Goal: Navigation & Orientation: Find specific page/section

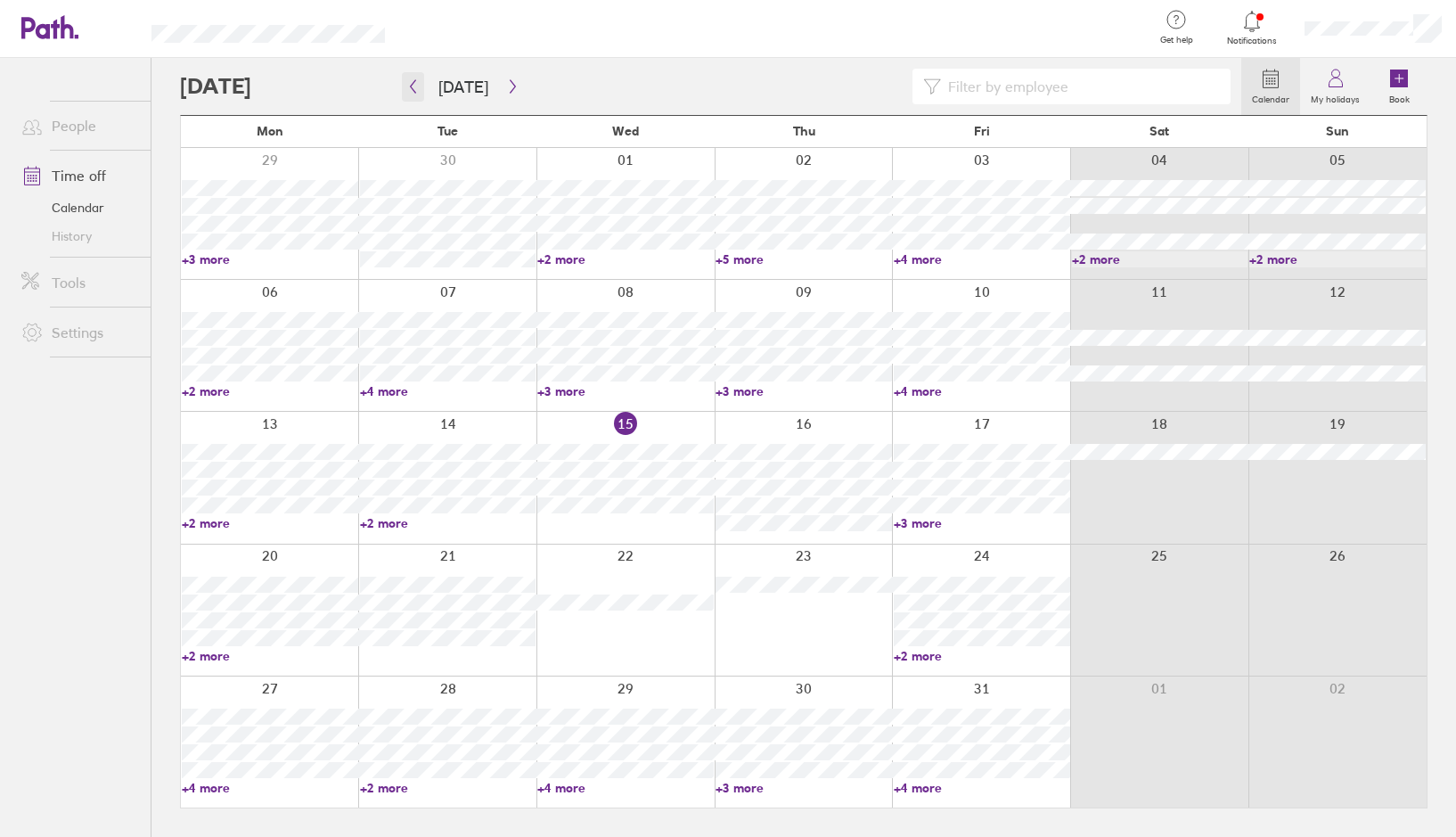
click at [416, 86] on icon "button" at bounding box center [413, 86] width 14 height 15
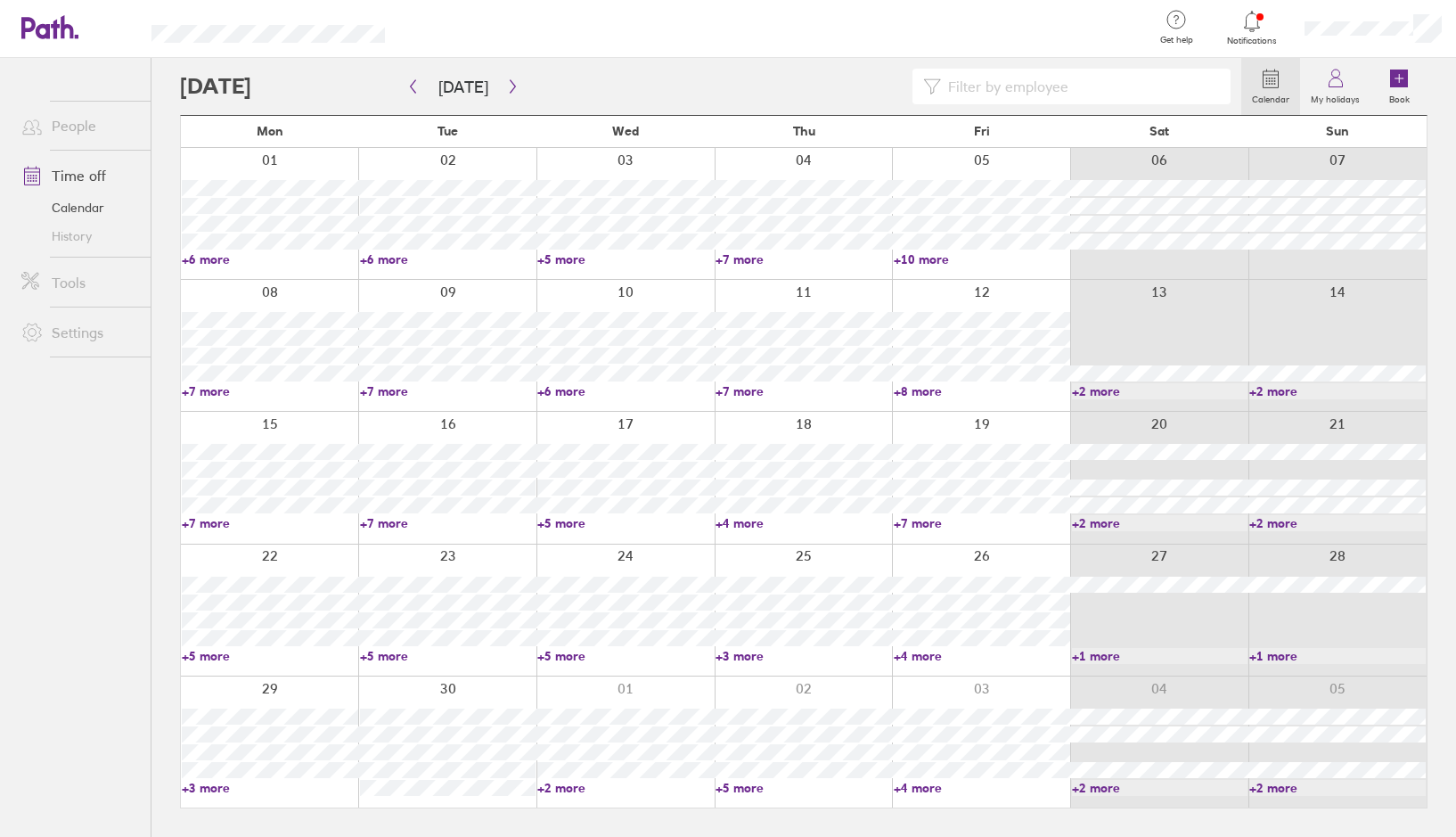
click at [213, 259] on link "+6 more" at bounding box center [270, 259] width 176 height 16
click at [413, 89] on icon "button" at bounding box center [413, 86] width 14 height 15
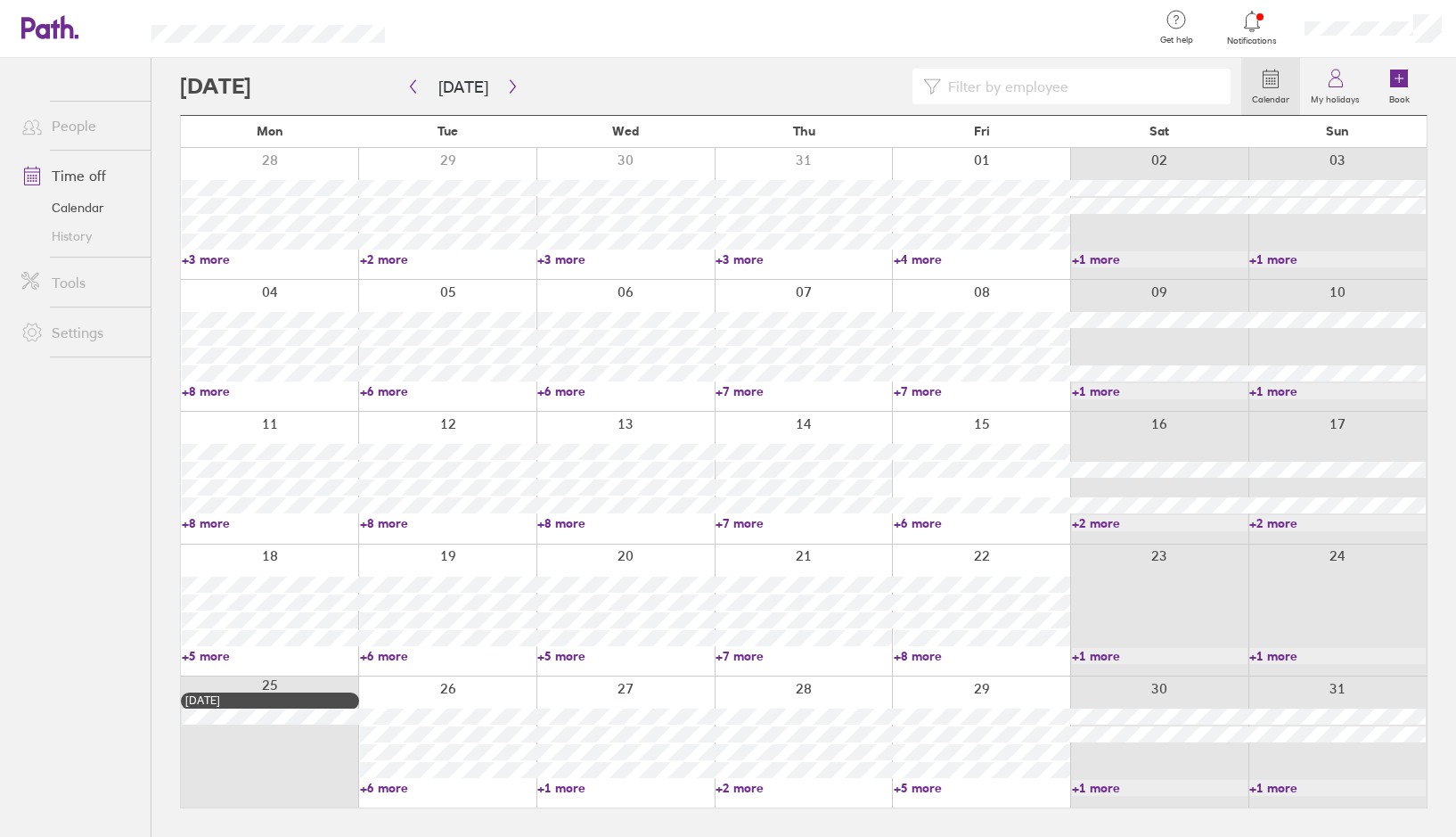
click at [394, 790] on link "+6 more" at bounding box center [447, 787] width 176 height 16
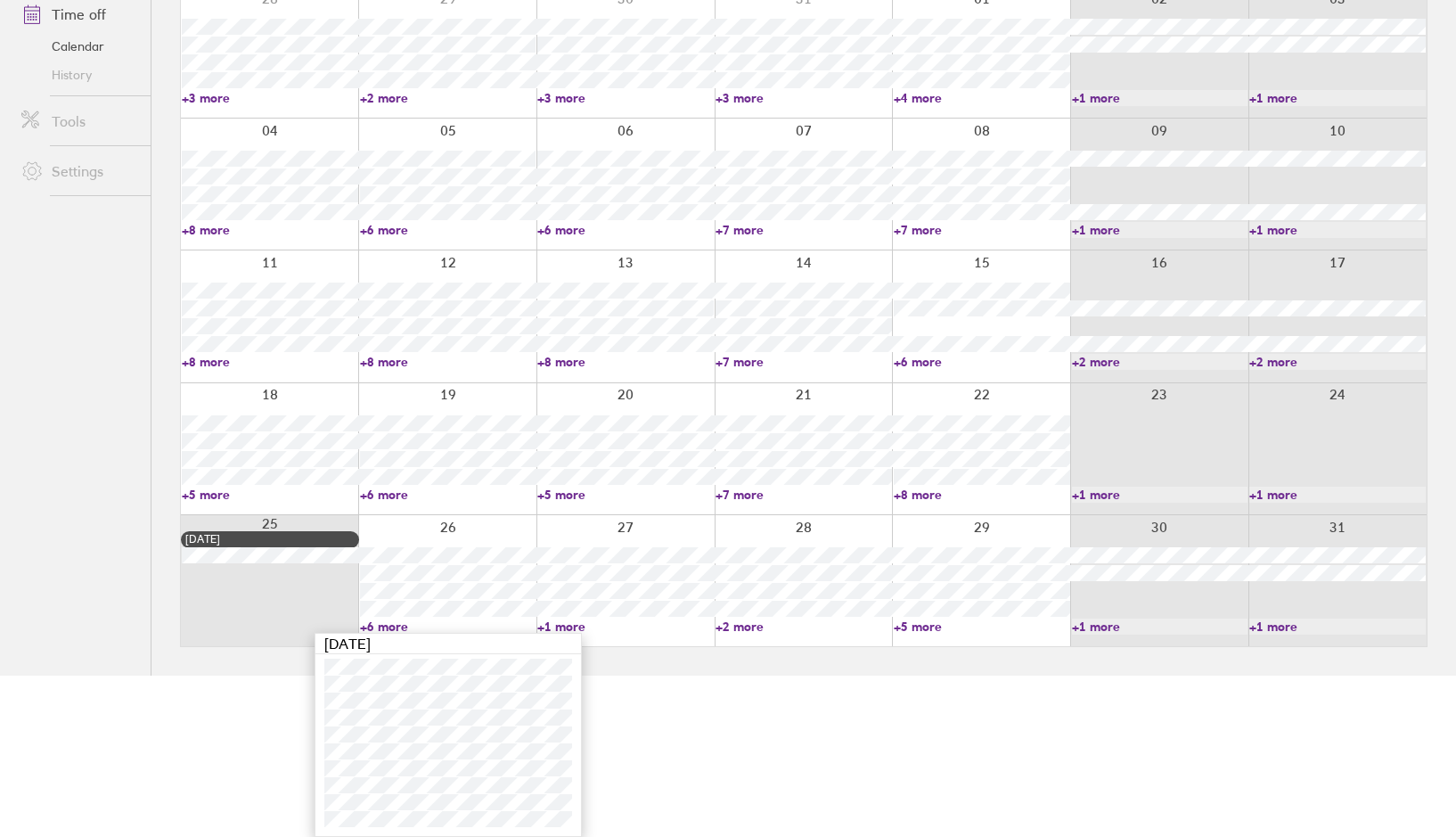
scroll to position [162, 0]
click at [215, 361] on link "+8 more" at bounding box center [270, 361] width 176 height 16
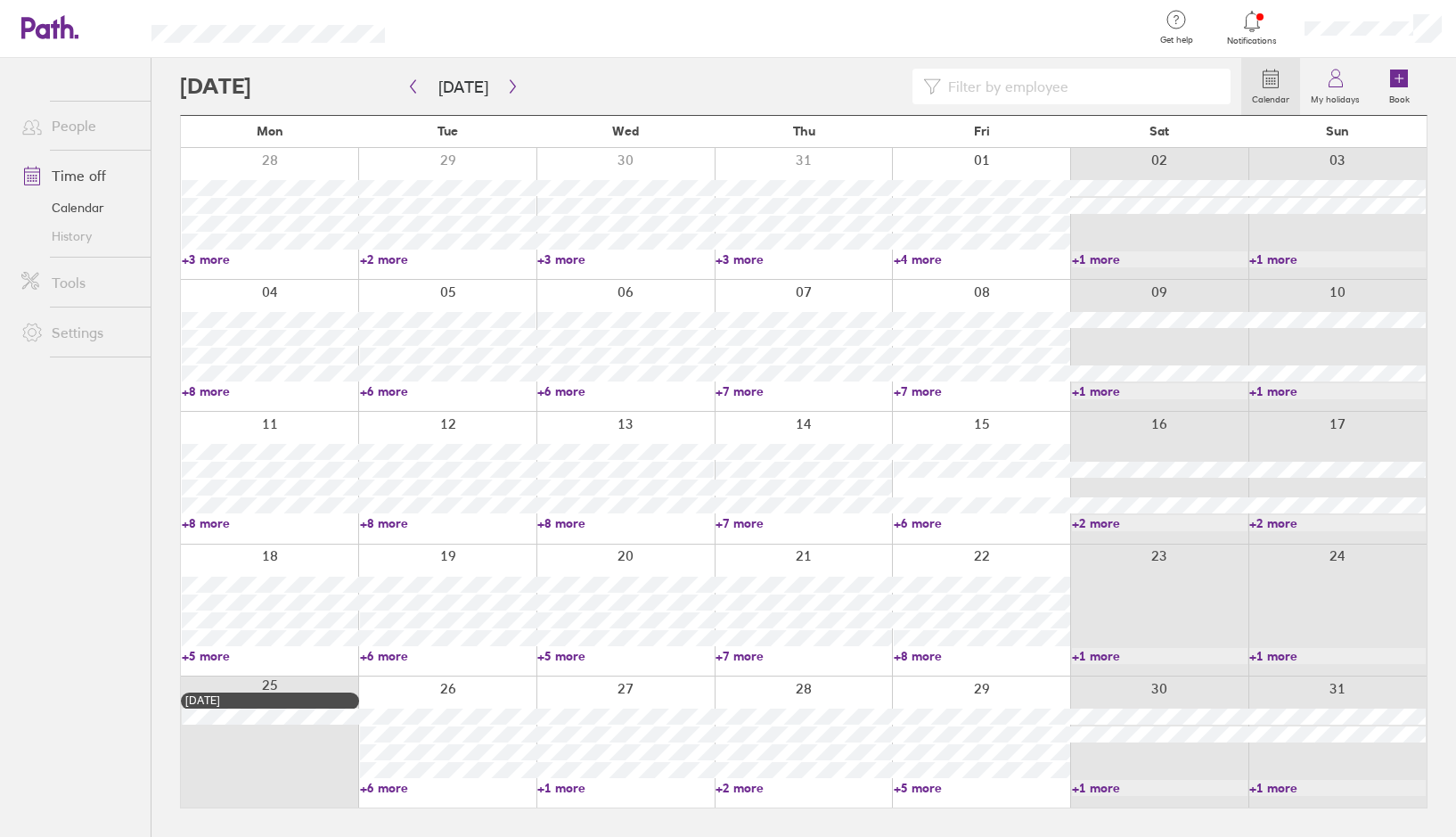
click at [209, 523] on link "+8 more" at bounding box center [270, 523] width 176 height 16
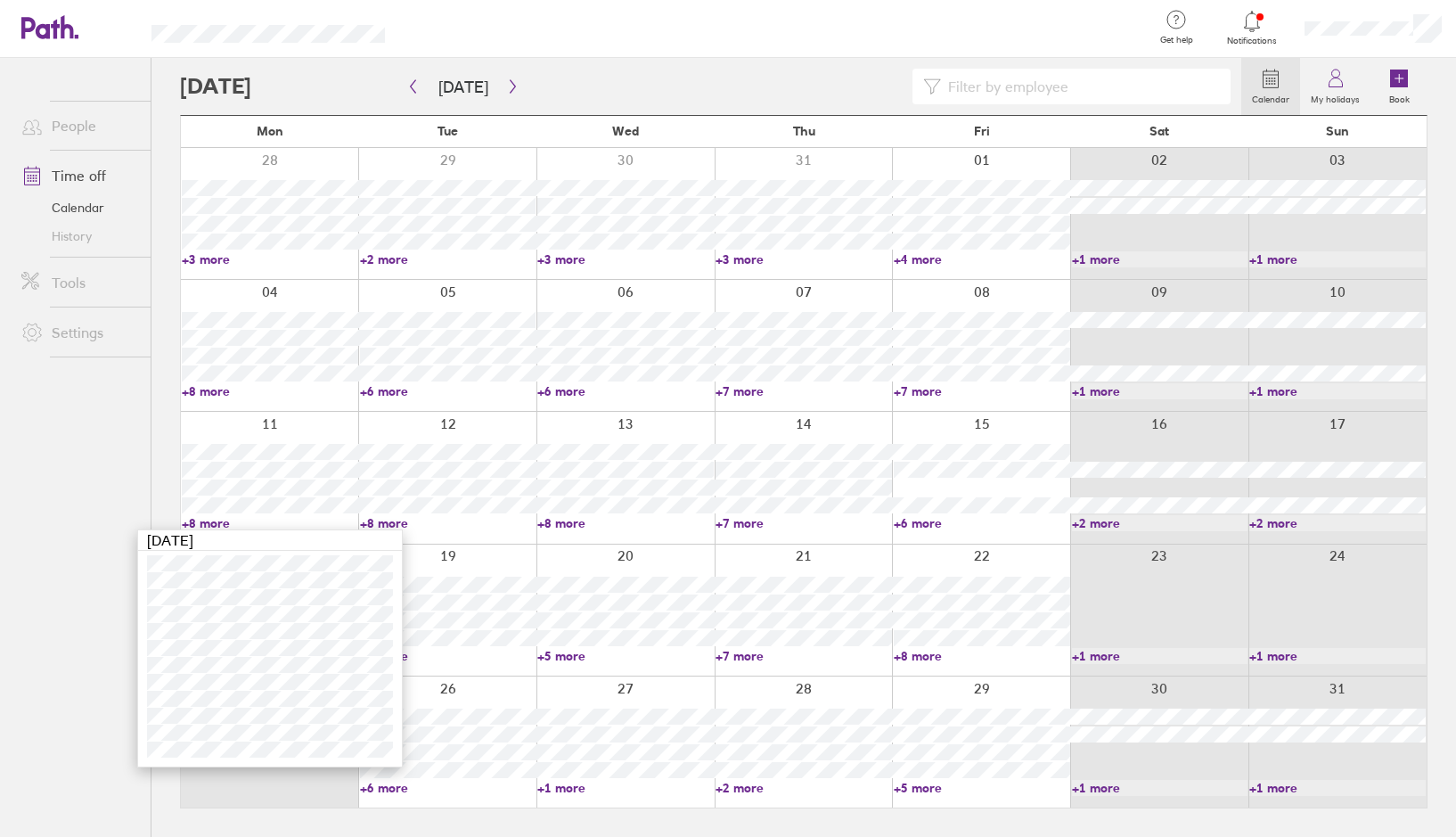
click at [89, 650] on ul "People Time off Calendar History Tools Settings" at bounding box center [75, 417] width 151 height 720
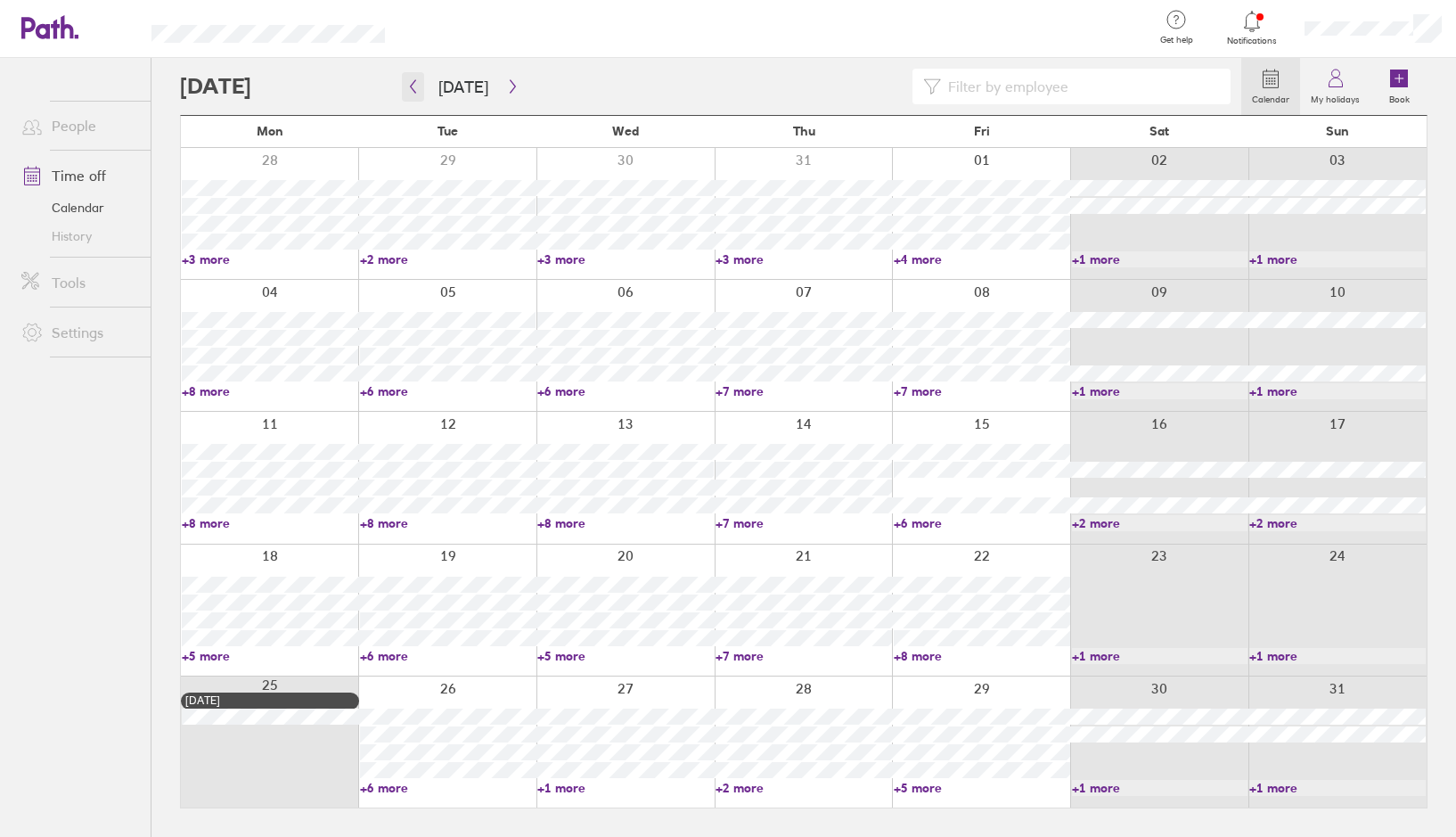
click at [414, 84] on icon "button" at bounding box center [413, 86] width 14 height 15
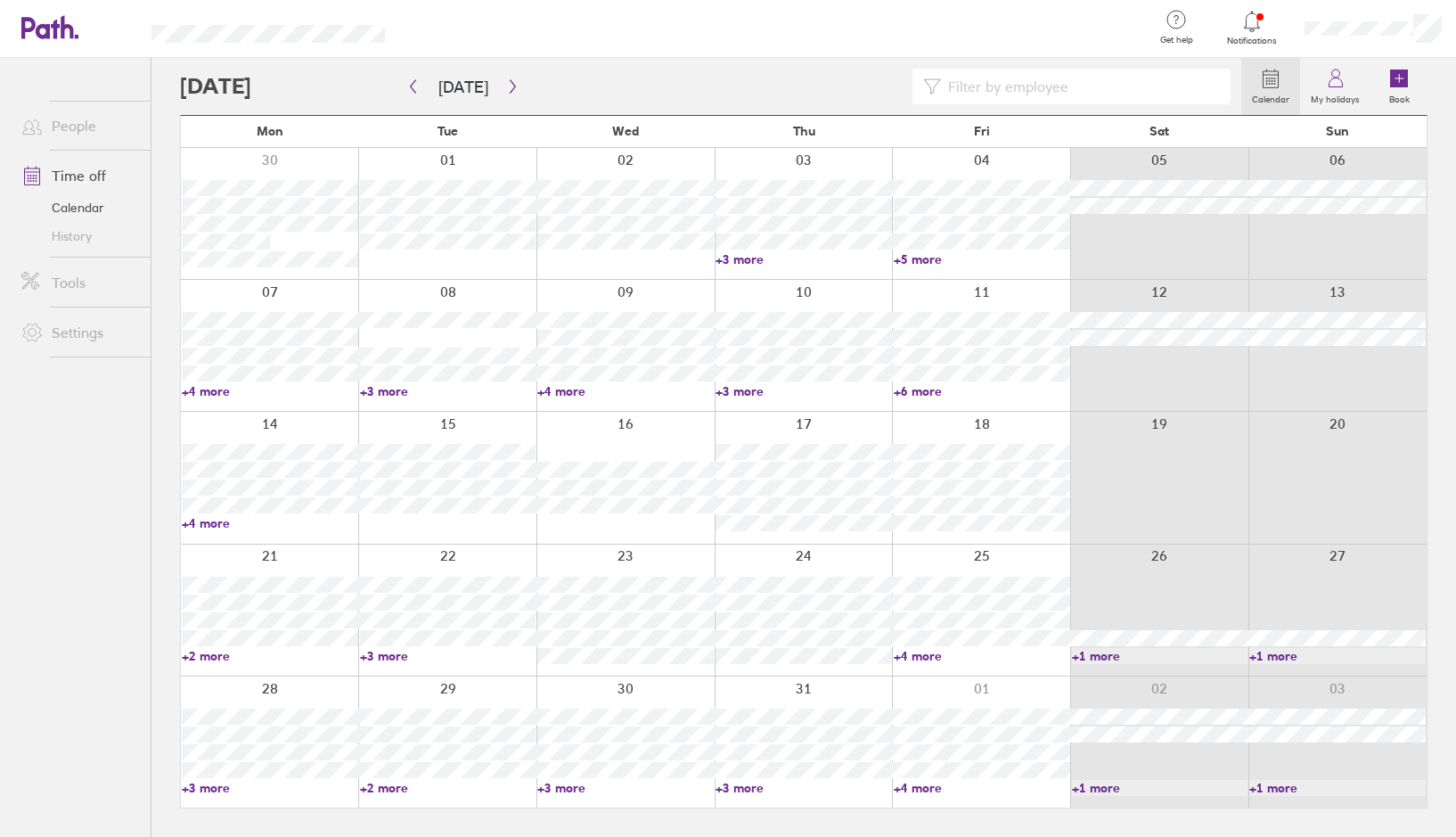
click at [213, 391] on link "+4 more" at bounding box center [270, 391] width 176 height 16
click at [80, 578] on ul "People Time off Calendar History Tools Settings" at bounding box center [75, 417] width 151 height 720
click at [214, 393] on link "+4 more" at bounding box center [270, 391] width 176 height 16
click at [562, 393] on link "+4 more" at bounding box center [625, 391] width 176 height 16
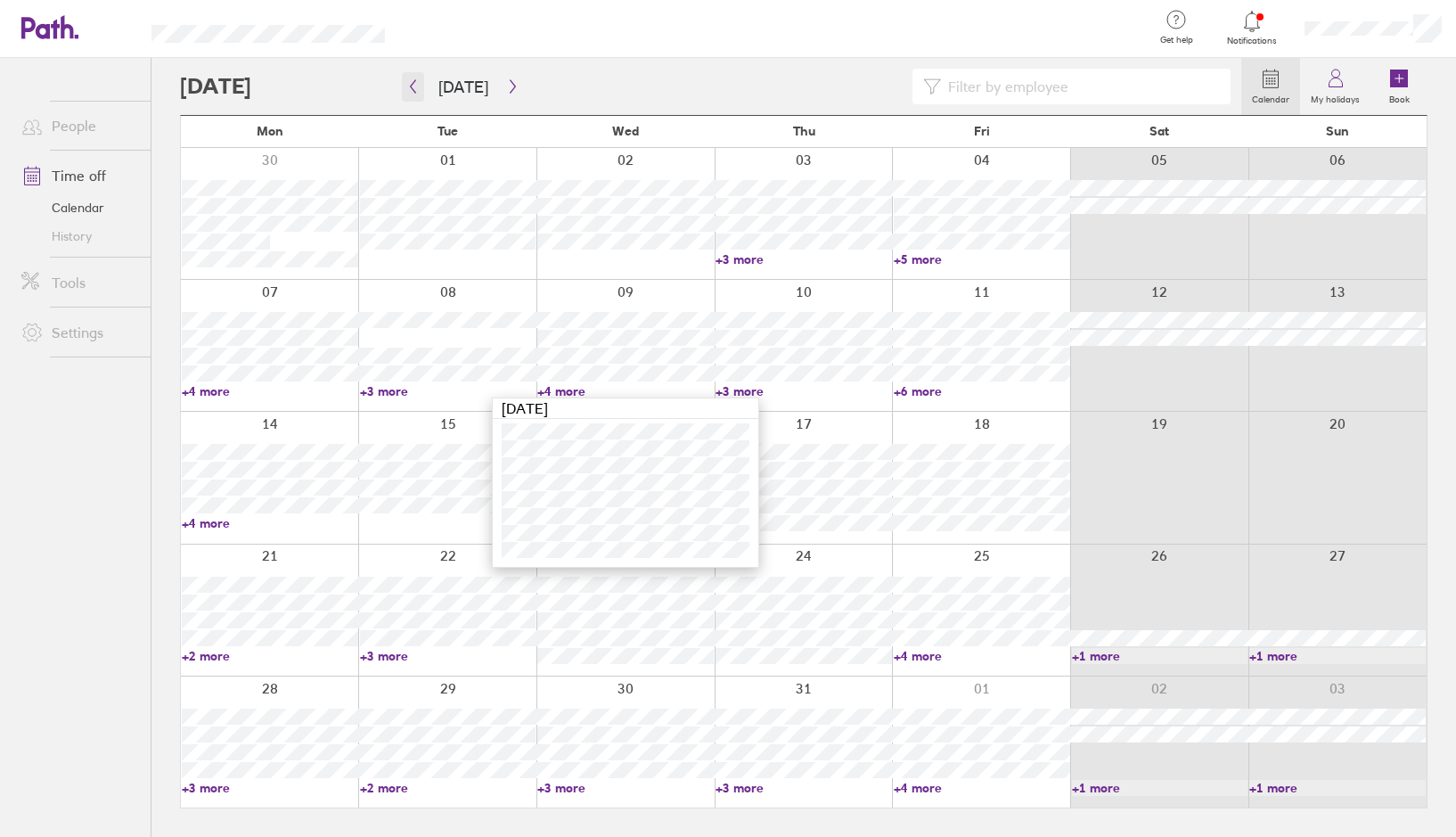
click at [415, 88] on icon "button" at bounding box center [413, 86] width 14 height 15
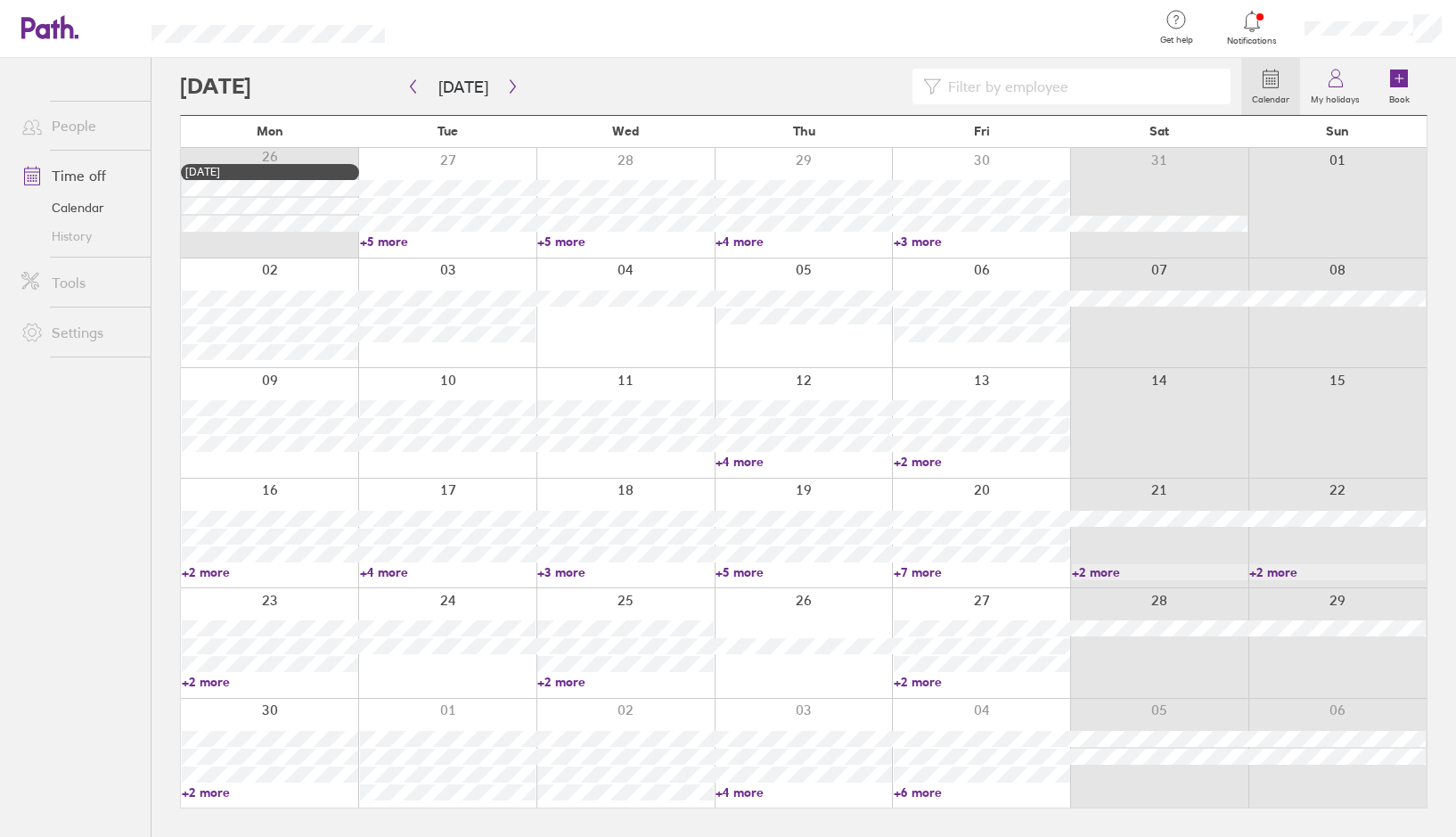
click at [213, 680] on link "+2 more" at bounding box center [270, 681] width 176 height 16
click at [63, 683] on ul "People Time off Calendar History Tools Settings" at bounding box center [75, 417] width 151 height 720
click at [506, 87] on icon "button" at bounding box center [513, 86] width 14 height 15
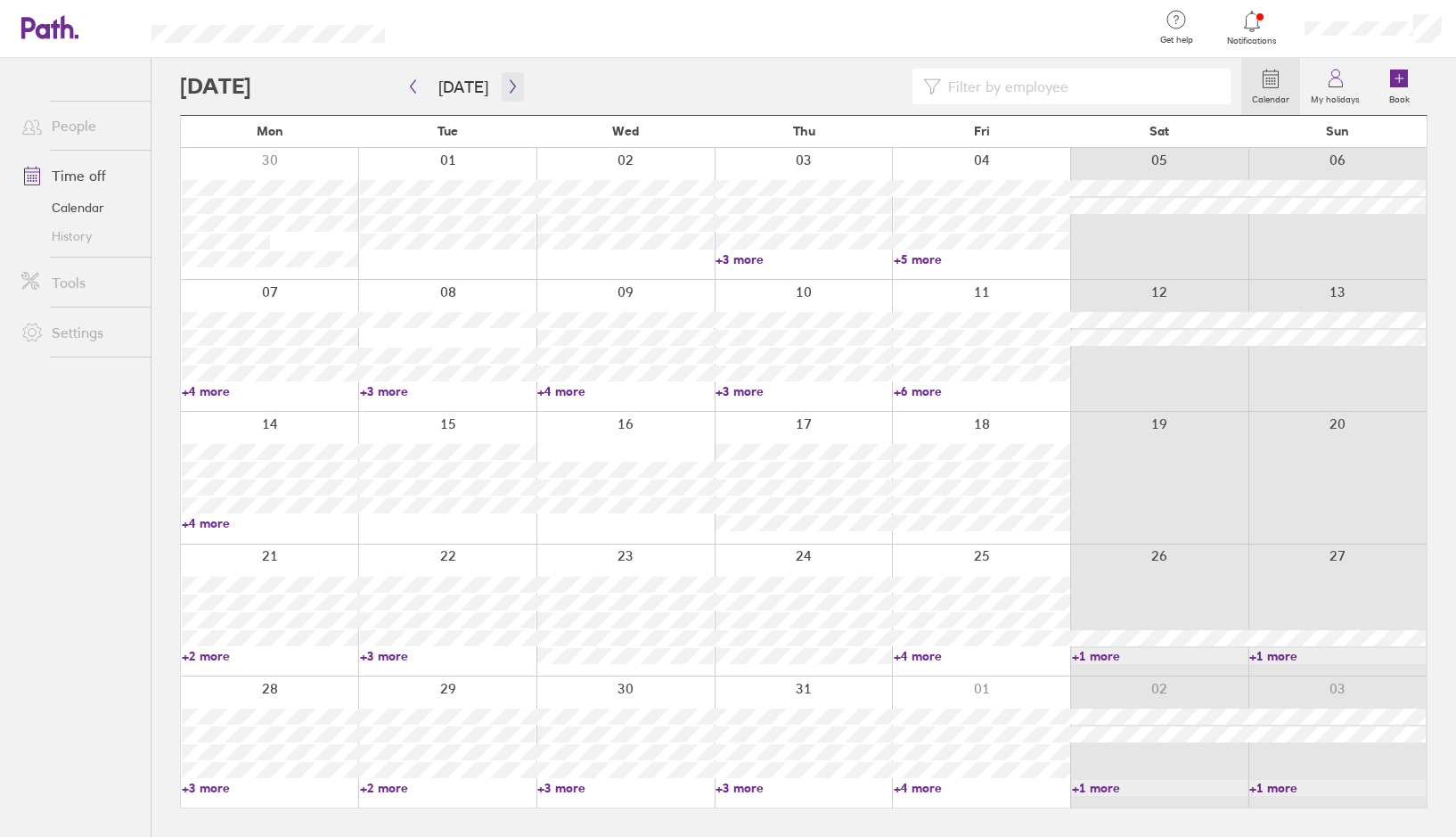
click at [508, 87] on icon "button" at bounding box center [513, 86] width 14 height 15
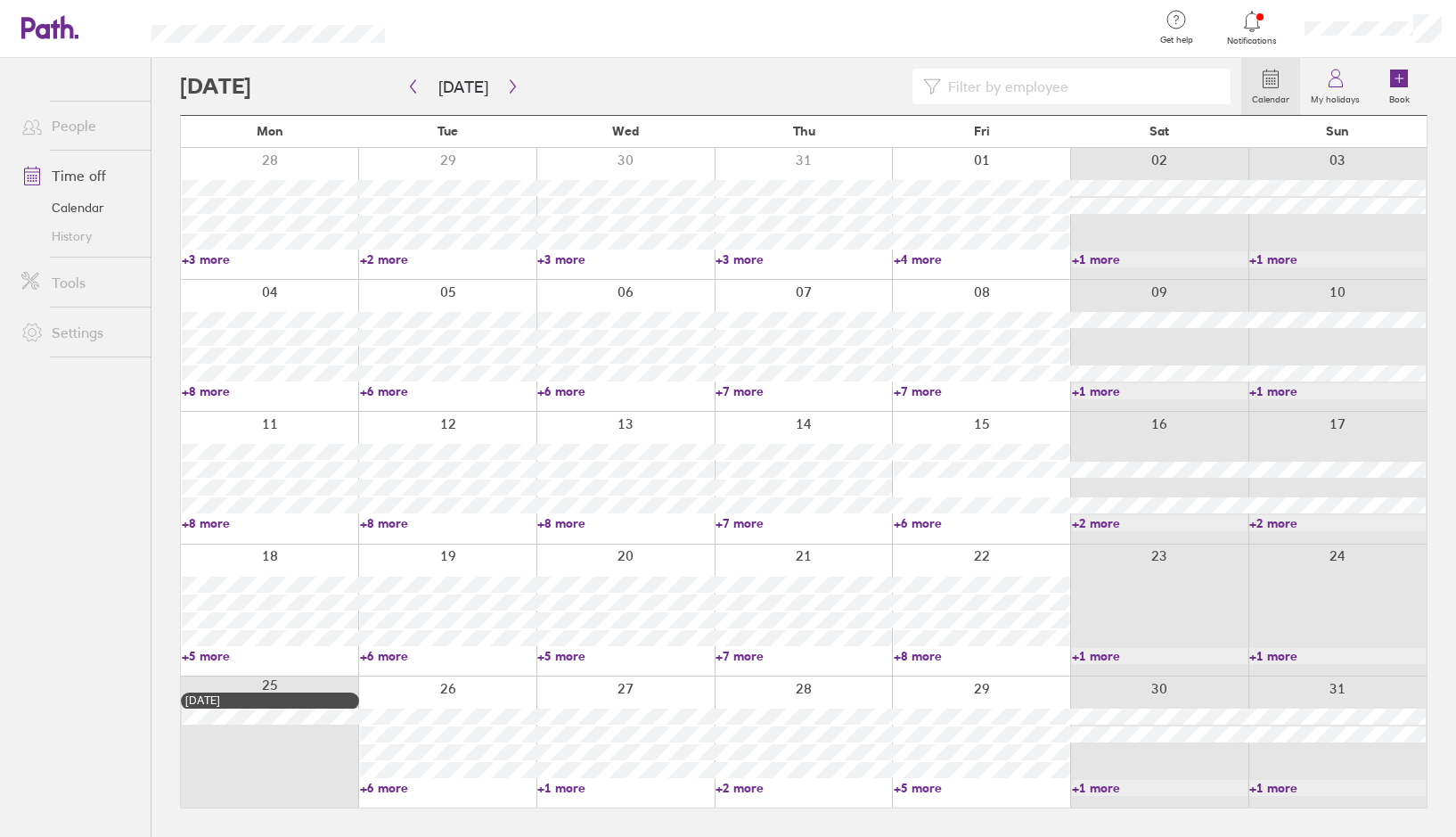
click at [60, 285] on link "Tools" at bounding box center [78, 283] width 143 height 36
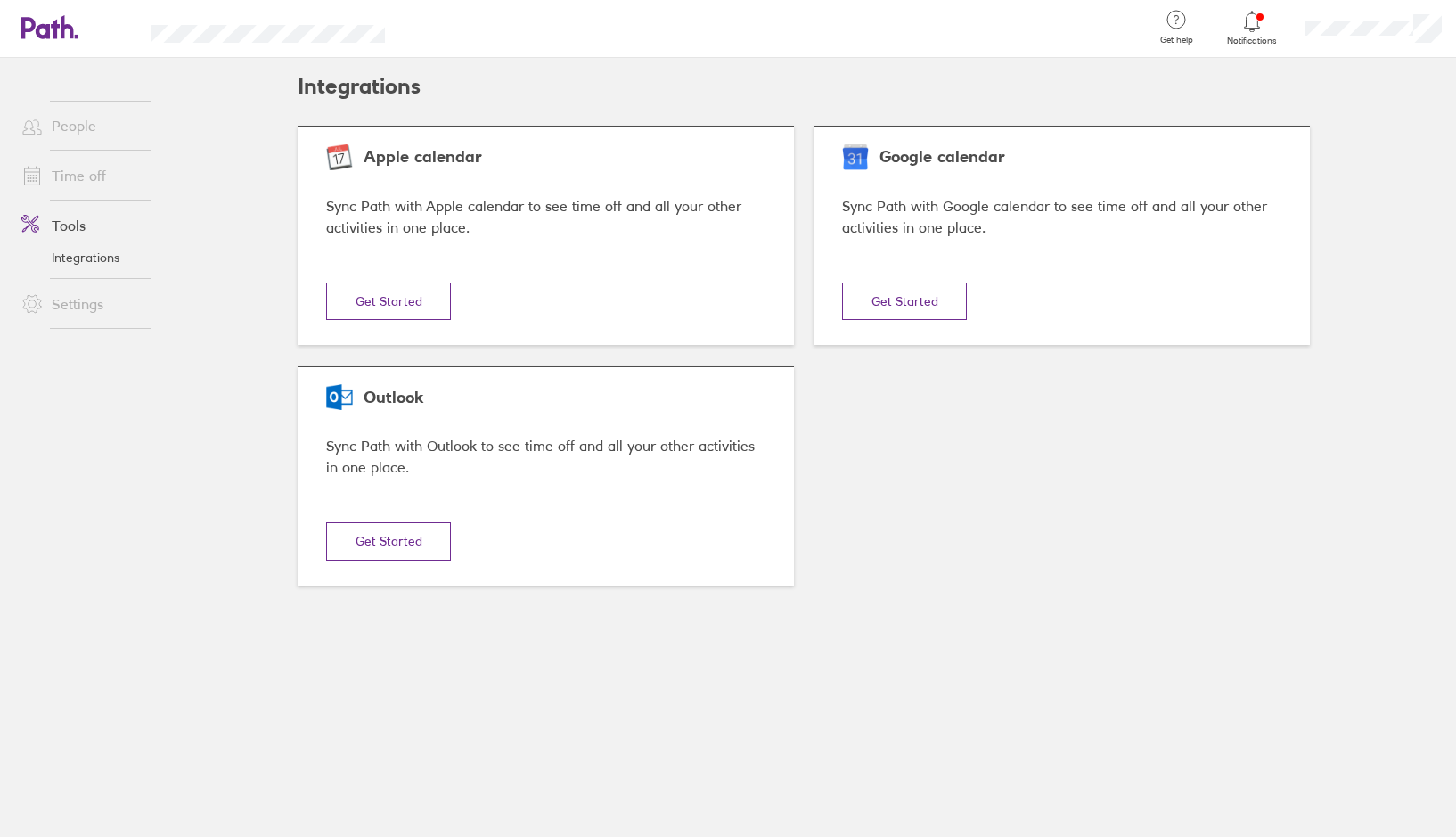
click at [75, 301] on link "Settings" at bounding box center [78, 304] width 143 height 36
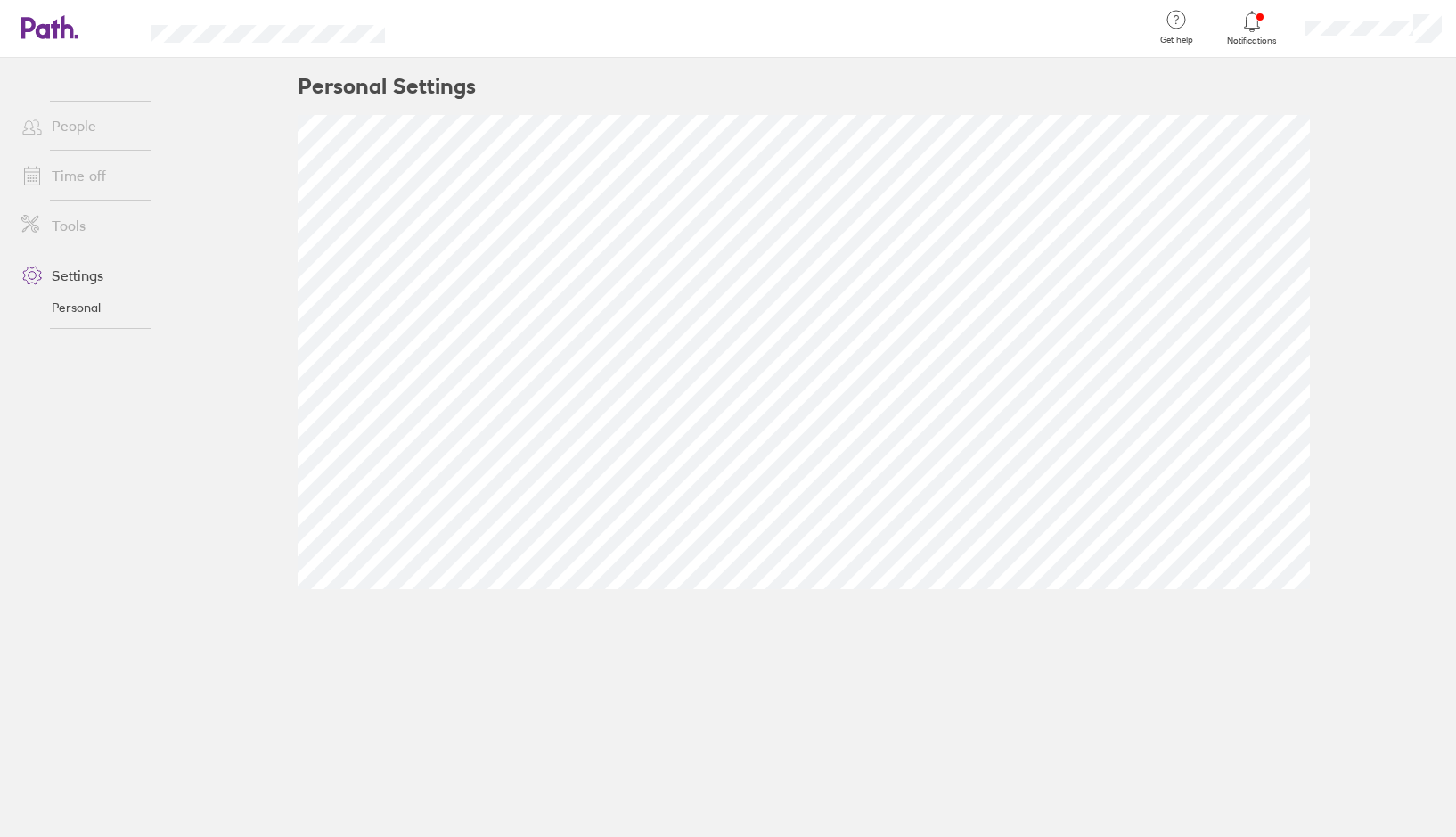
click at [74, 181] on link "Time off" at bounding box center [78, 175] width 143 height 36
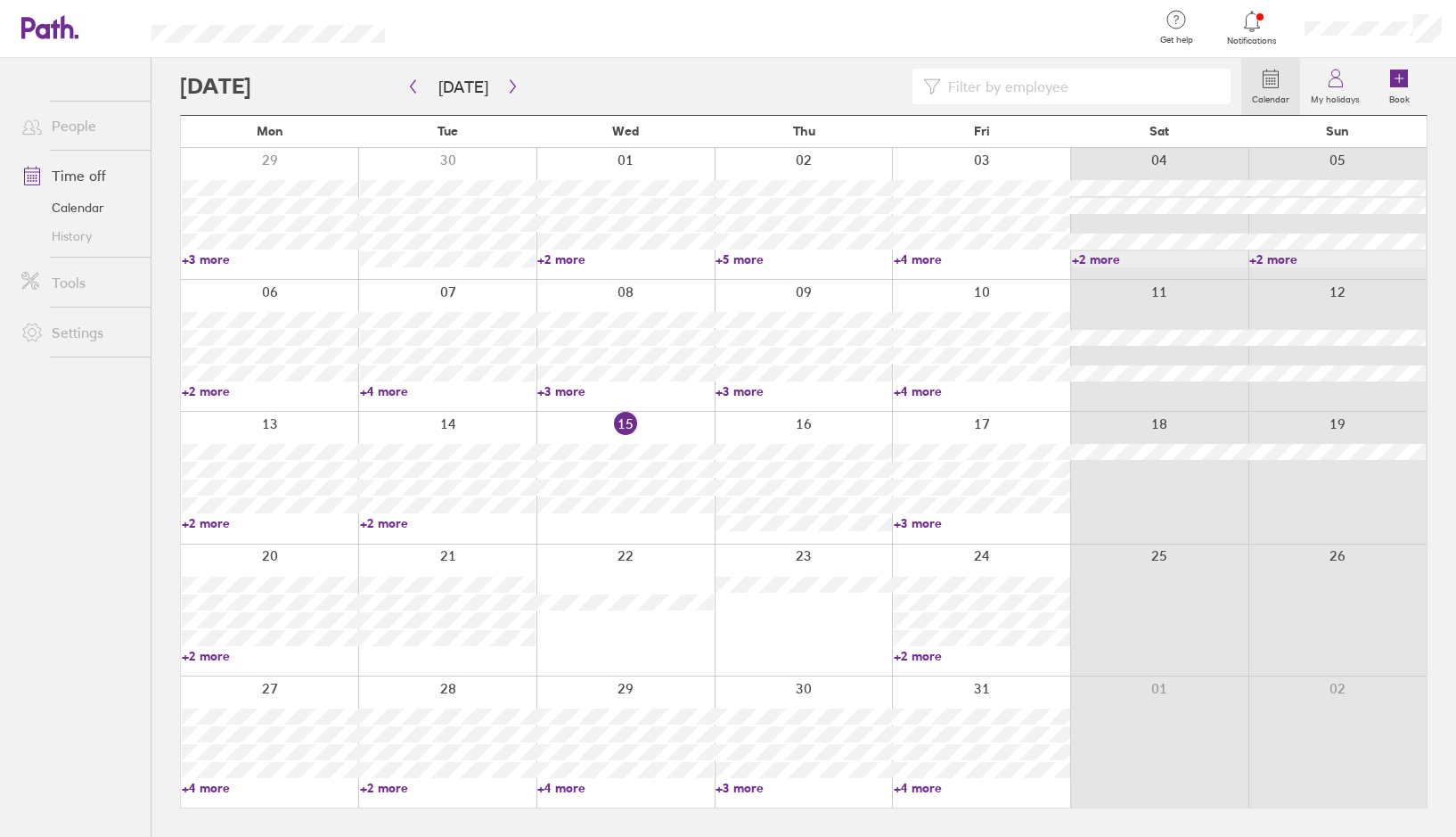
click at [82, 244] on link "History" at bounding box center [78, 236] width 143 height 28
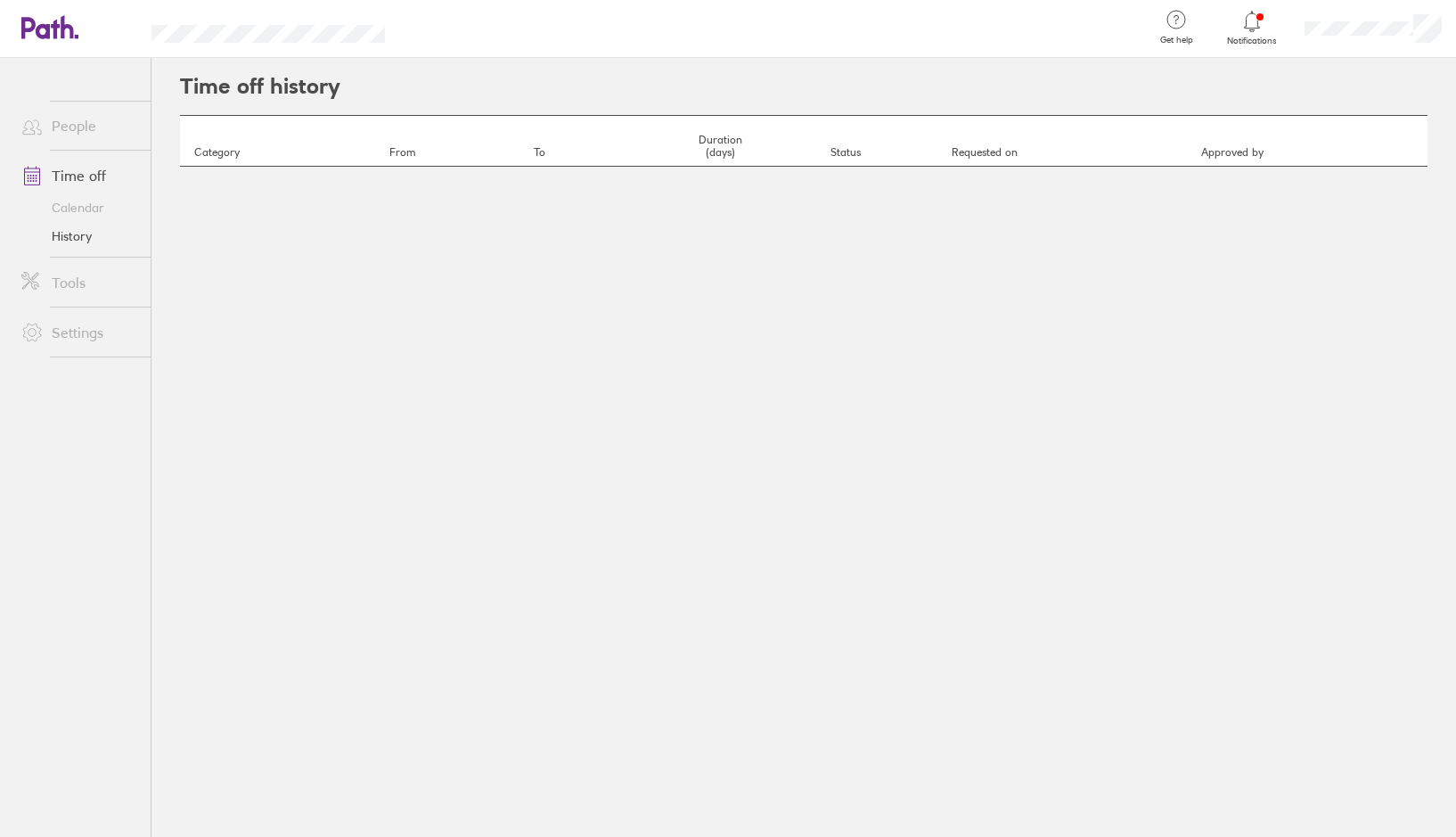
click at [231, 159] on th "Category" at bounding box center [278, 141] width 195 height 51
click at [407, 155] on th "From" at bounding box center [446, 141] width 143 height 51
click at [85, 210] on link "Calendar" at bounding box center [78, 207] width 143 height 28
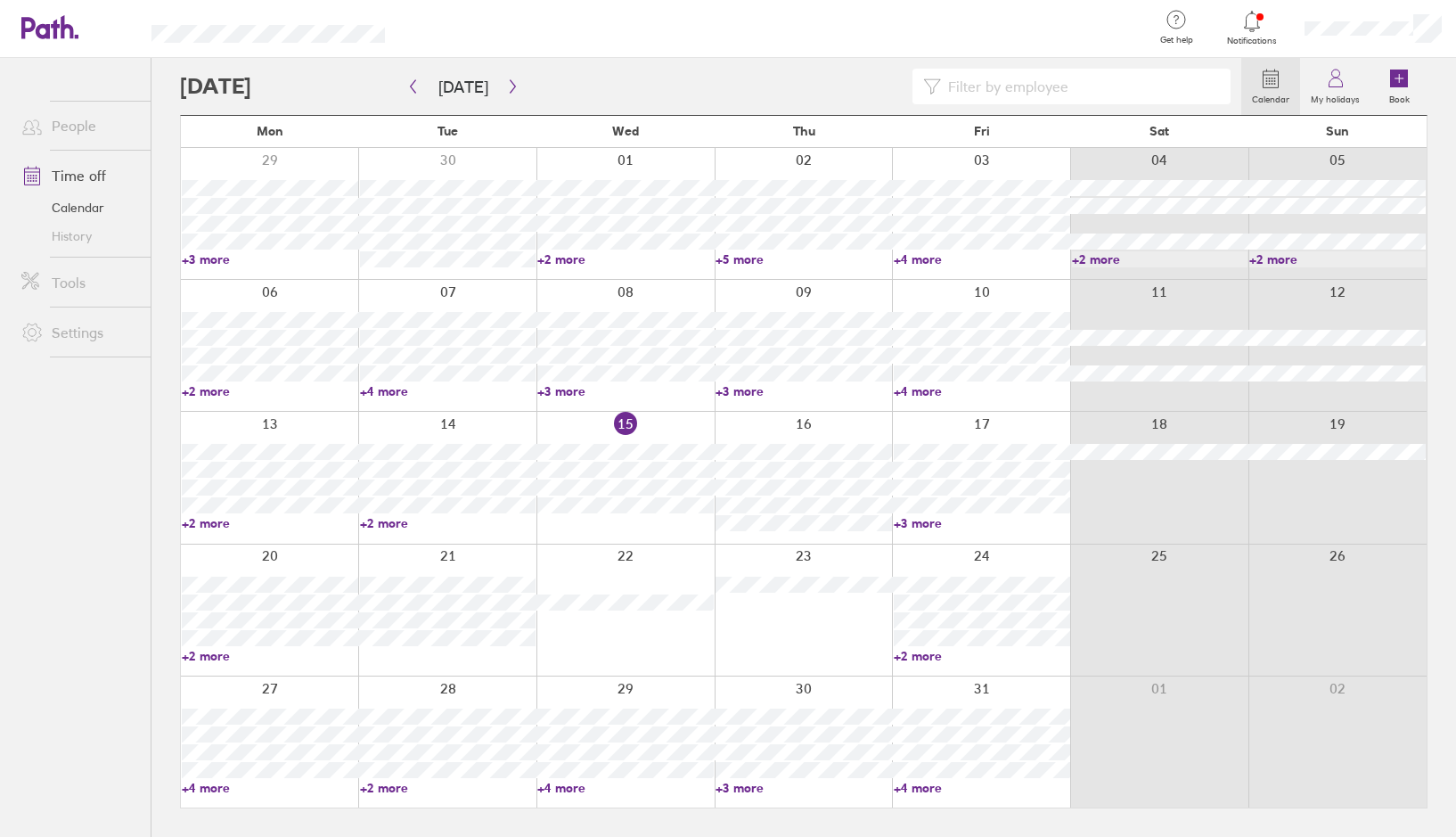
click at [213, 259] on link "+3 more" at bounding box center [270, 259] width 176 height 16
click at [65, 493] on ul "People Time off Calendar History Tools Settings" at bounding box center [75, 417] width 151 height 720
click at [577, 260] on link "+2 more" at bounding box center [625, 259] width 176 height 16
click at [753, 259] on link "+5 more" at bounding box center [803, 259] width 176 height 16
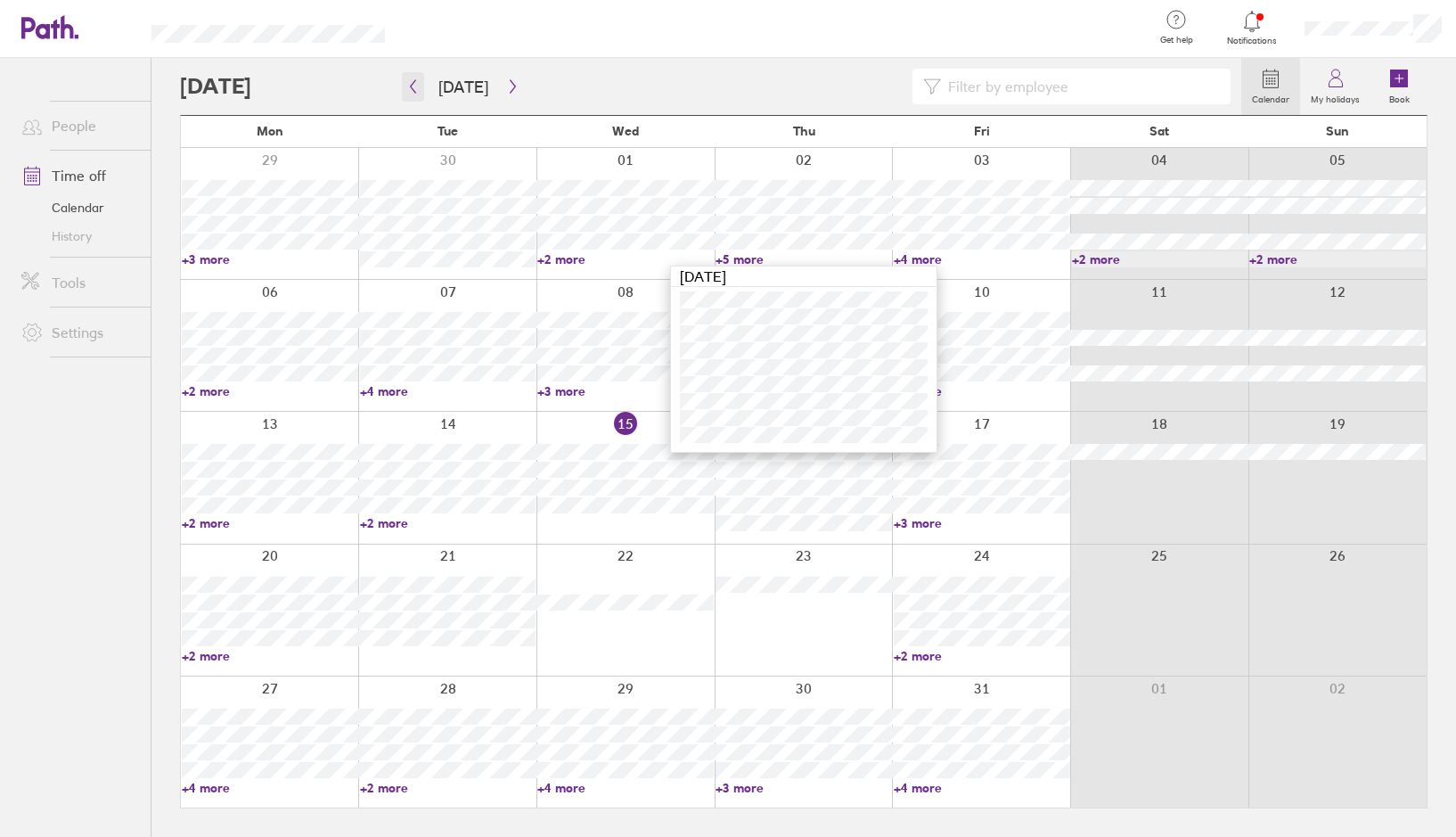
click at [423, 86] on button "button" at bounding box center [412, 87] width 22 height 29
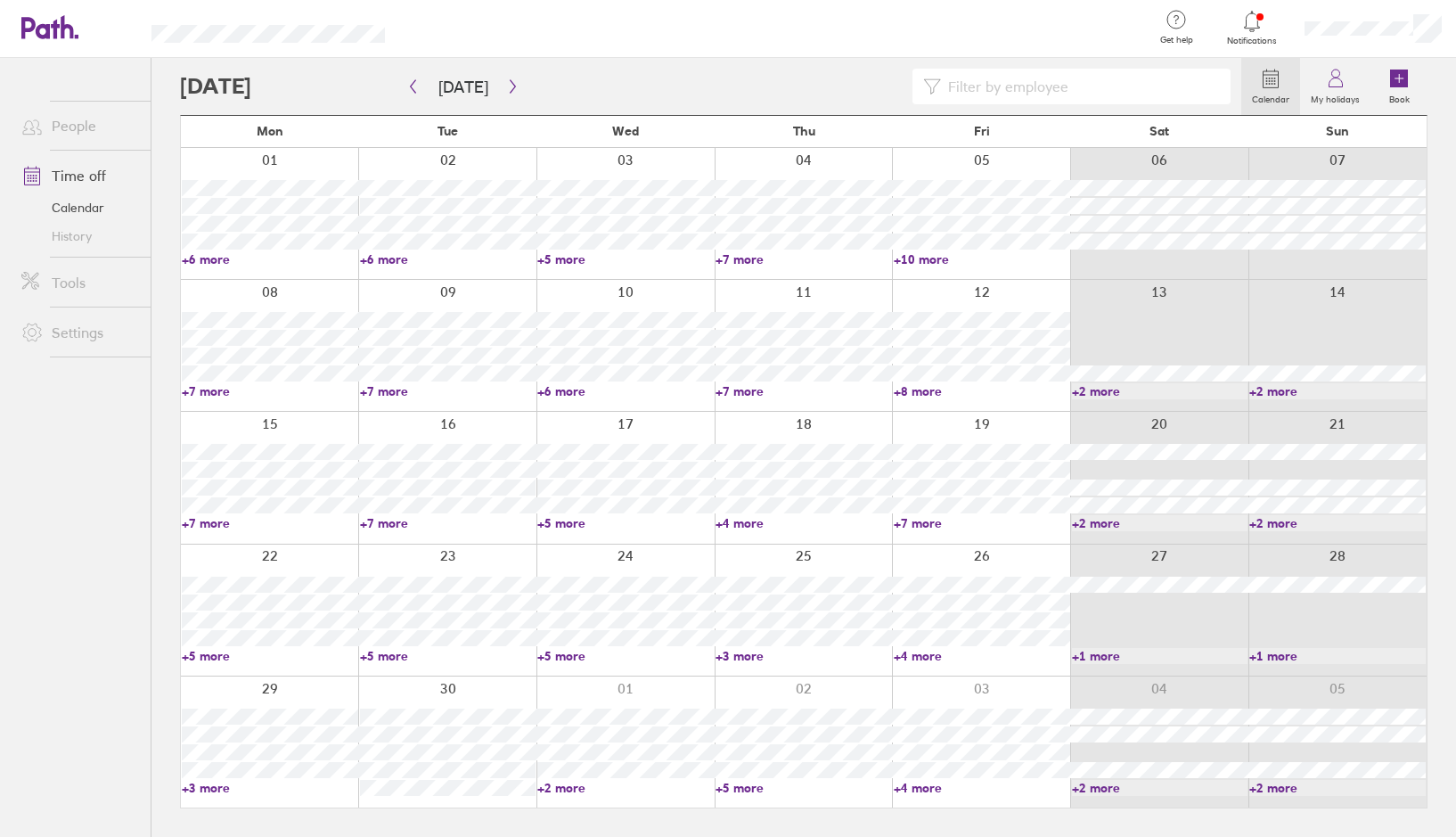
click at [977, 88] on input at bounding box center [1081, 86] width 279 height 34
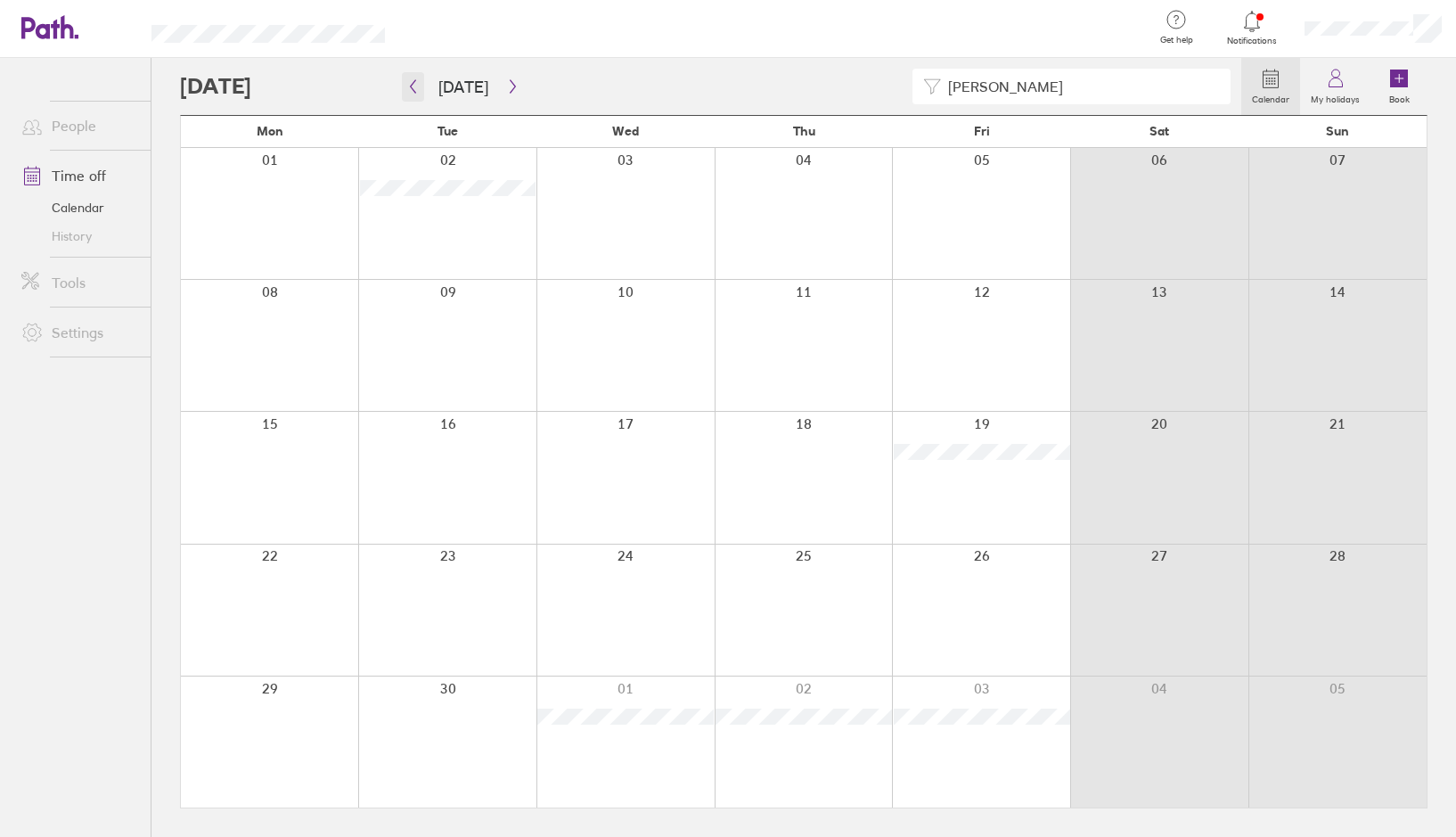
type input "dean cox"
click at [413, 87] on icon "button" at bounding box center [413, 86] width 14 height 15
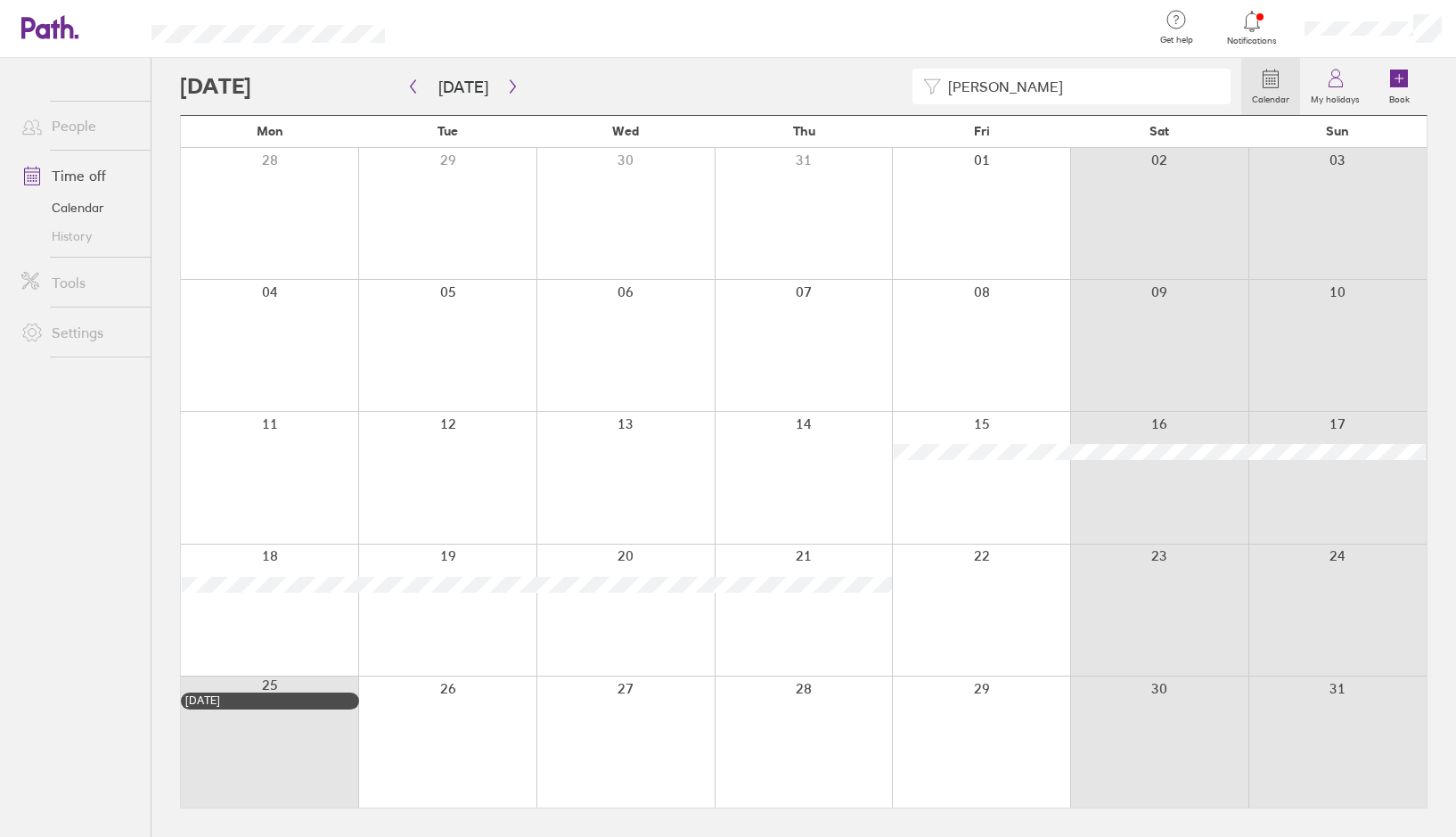
click at [411, 88] on icon "button" at bounding box center [413, 87] width 5 height 14
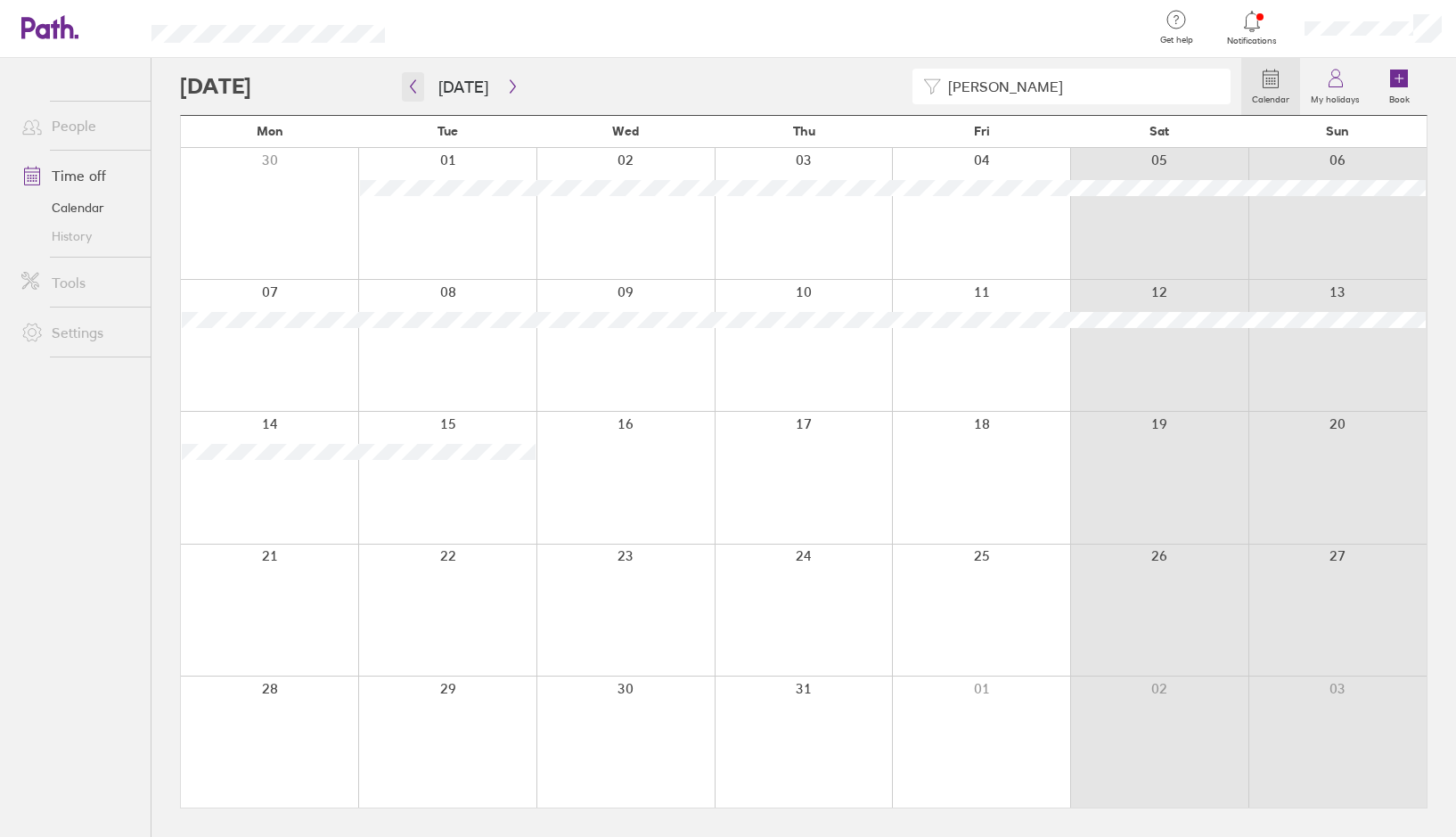
click at [411, 87] on icon "button" at bounding box center [413, 87] width 5 height 14
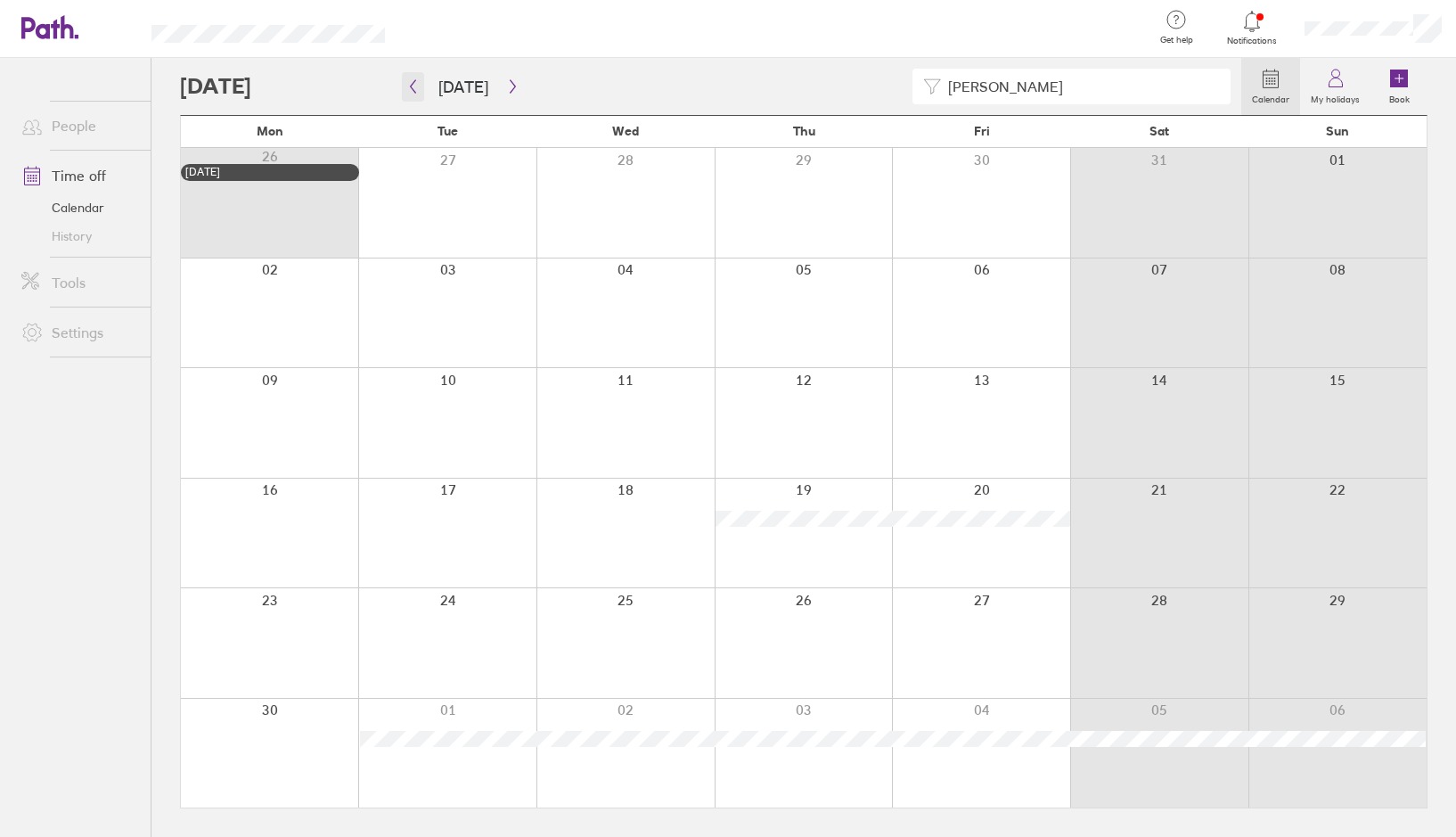
click at [411, 88] on icon "button" at bounding box center [413, 87] width 5 height 14
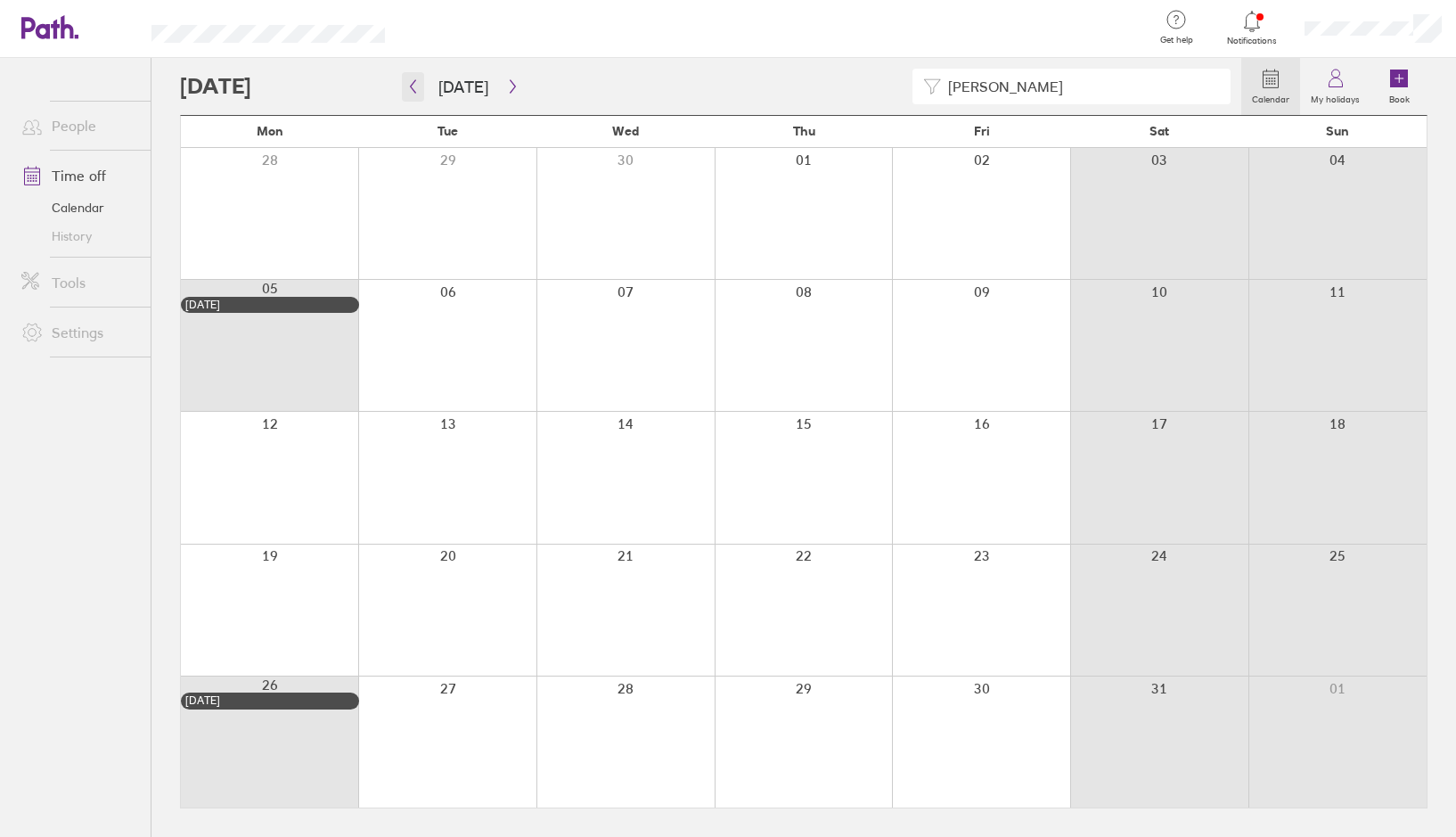
click at [411, 88] on icon "button" at bounding box center [413, 87] width 5 height 14
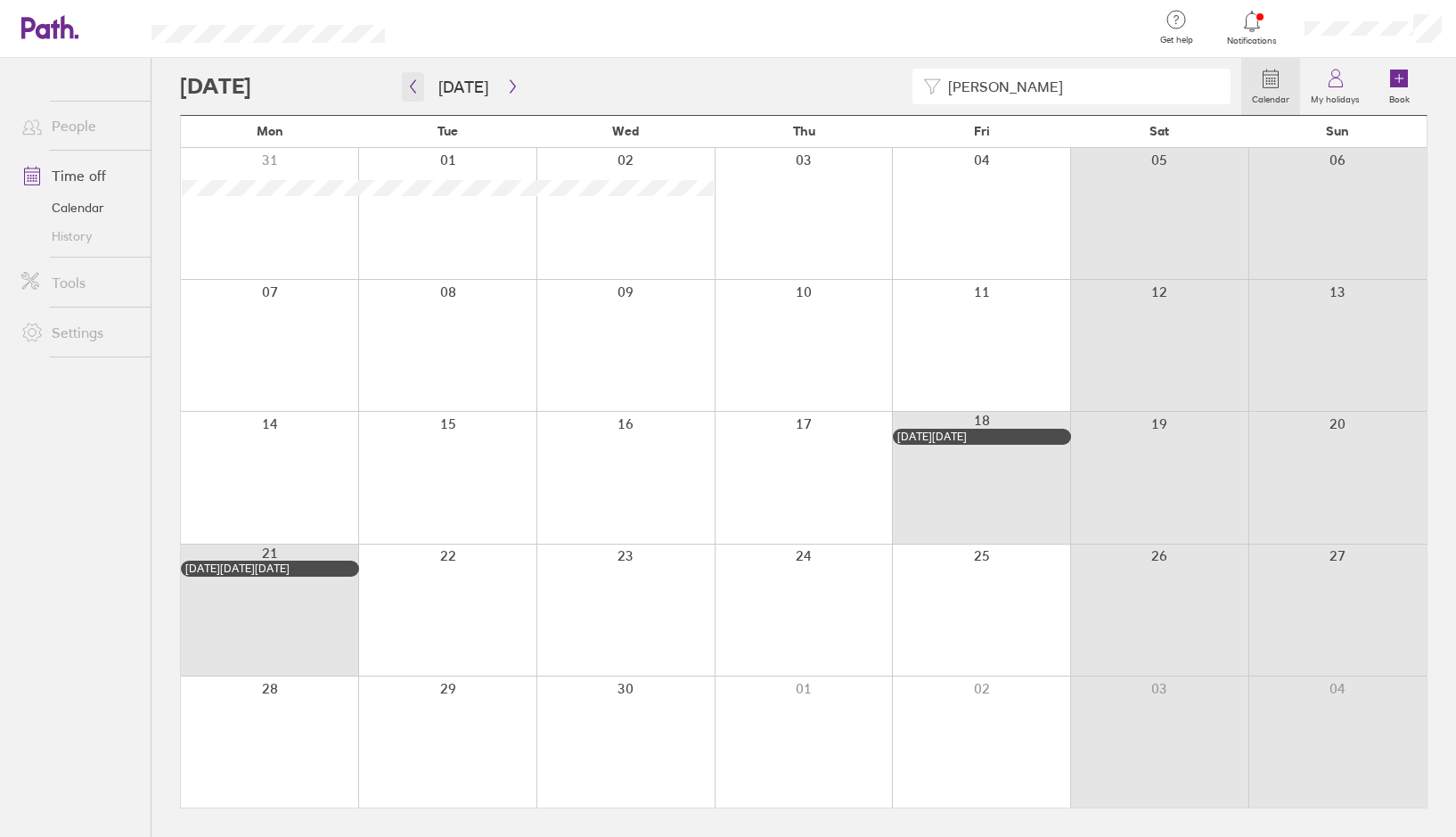
click at [418, 89] on icon "button" at bounding box center [413, 86] width 14 height 15
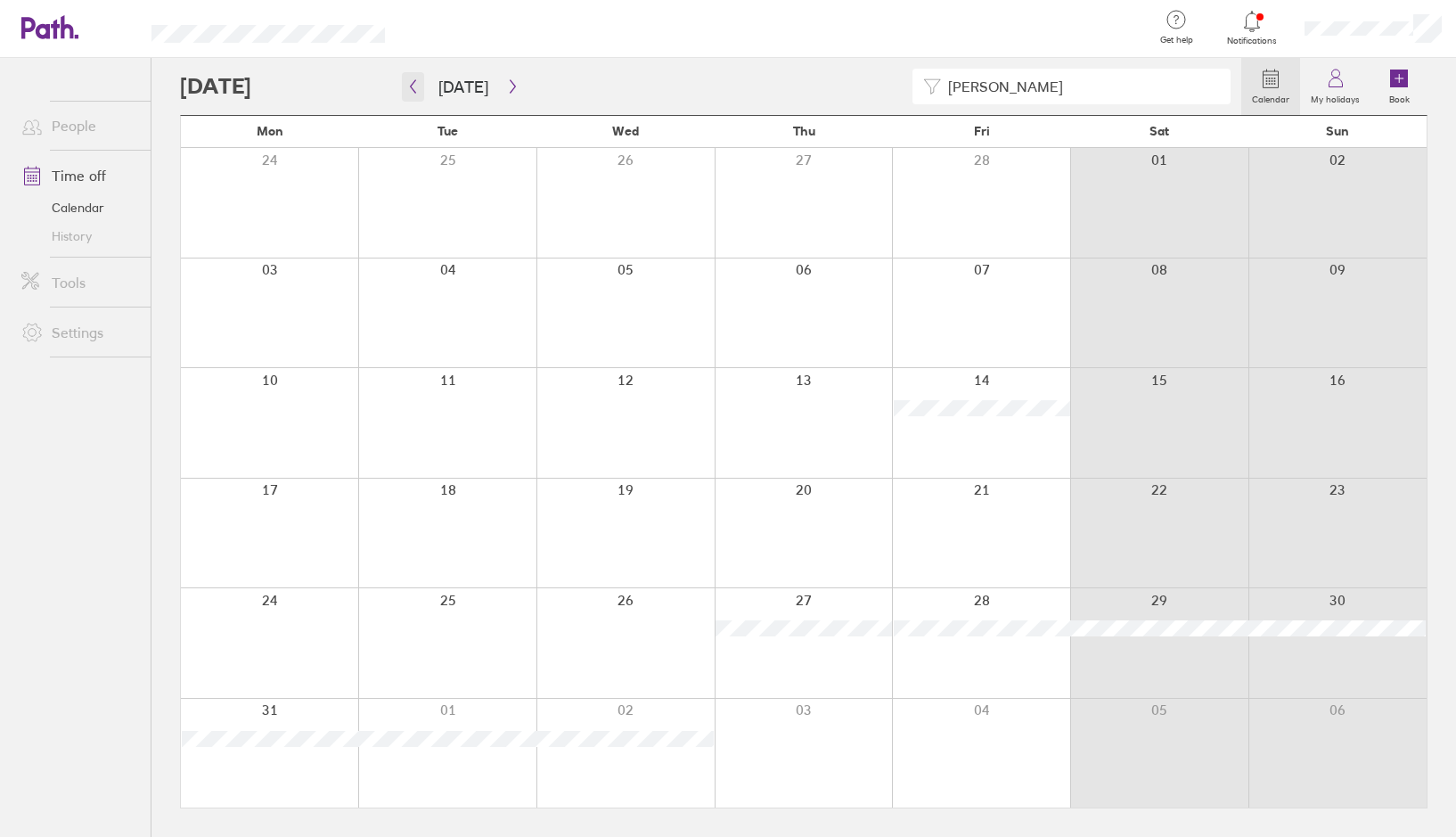
click at [412, 89] on icon "button" at bounding box center [413, 87] width 5 height 14
